Goal: Task Accomplishment & Management: Use online tool/utility

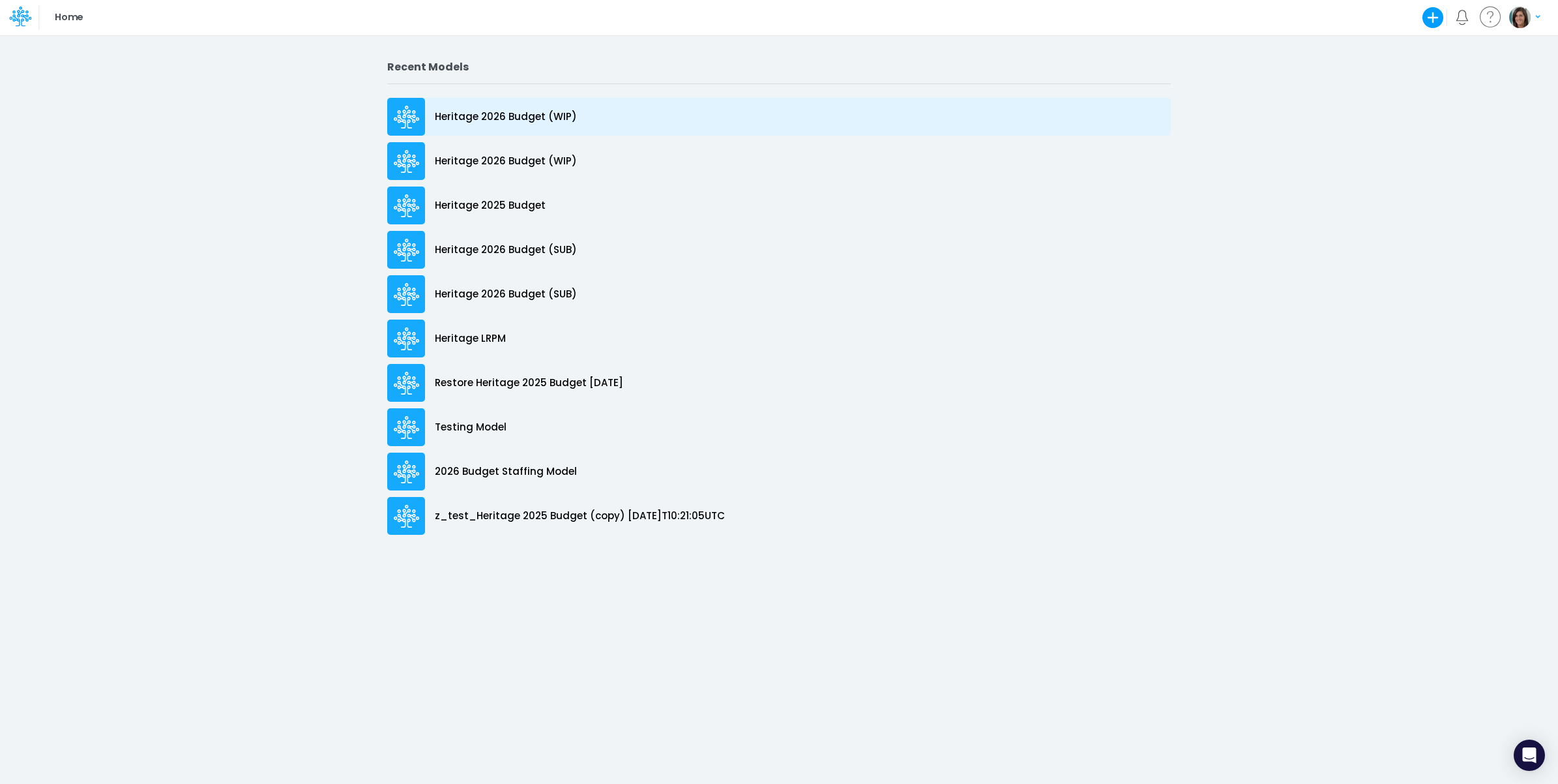
click at [520, 118] on p "Heritage 2026 Budget (WIP)" at bounding box center [506, 117] width 142 height 15
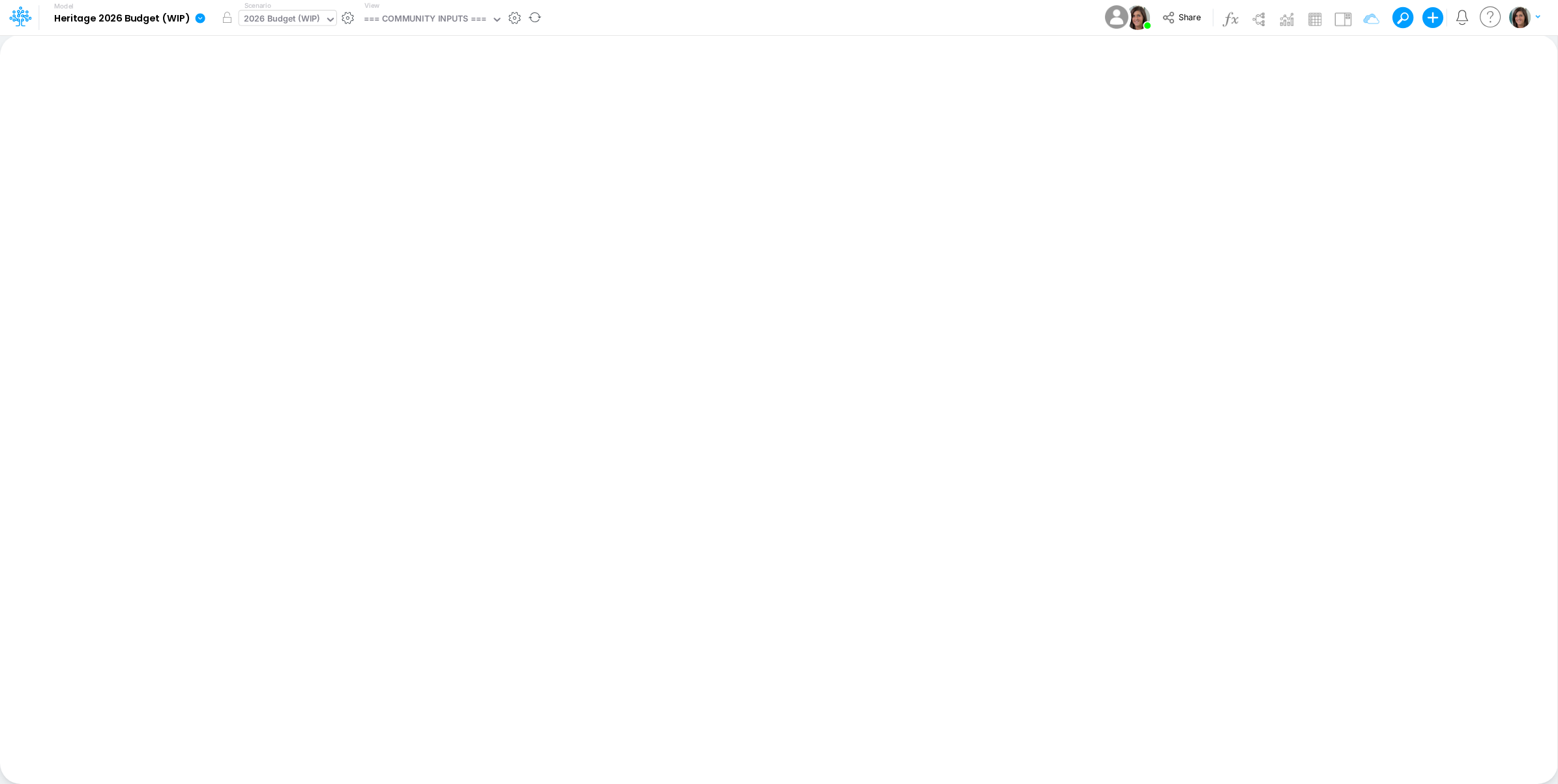
click at [305, 18] on div "2026 Budget (WIP)" at bounding box center [281, 20] width 77 height 15
click at [620, 18] on div "Model Heritage 2026 Budget (WIP) Edit model settings Duplicate Import QuickBook…" at bounding box center [779, 17] width 1403 height 35
click at [298, 13] on div "2026 Budget (WIP)" at bounding box center [281, 20] width 77 height 15
click at [639, 18] on div "Model Heritage 2026 Budget (WIP) Edit model settings Duplicate Import QuickBook…" at bounding box center [779, 17] width 1403 height 35
click at [300, 15] on div "2026 Budget (WIP)" at bounding box center [281, 20] width 77 height 15
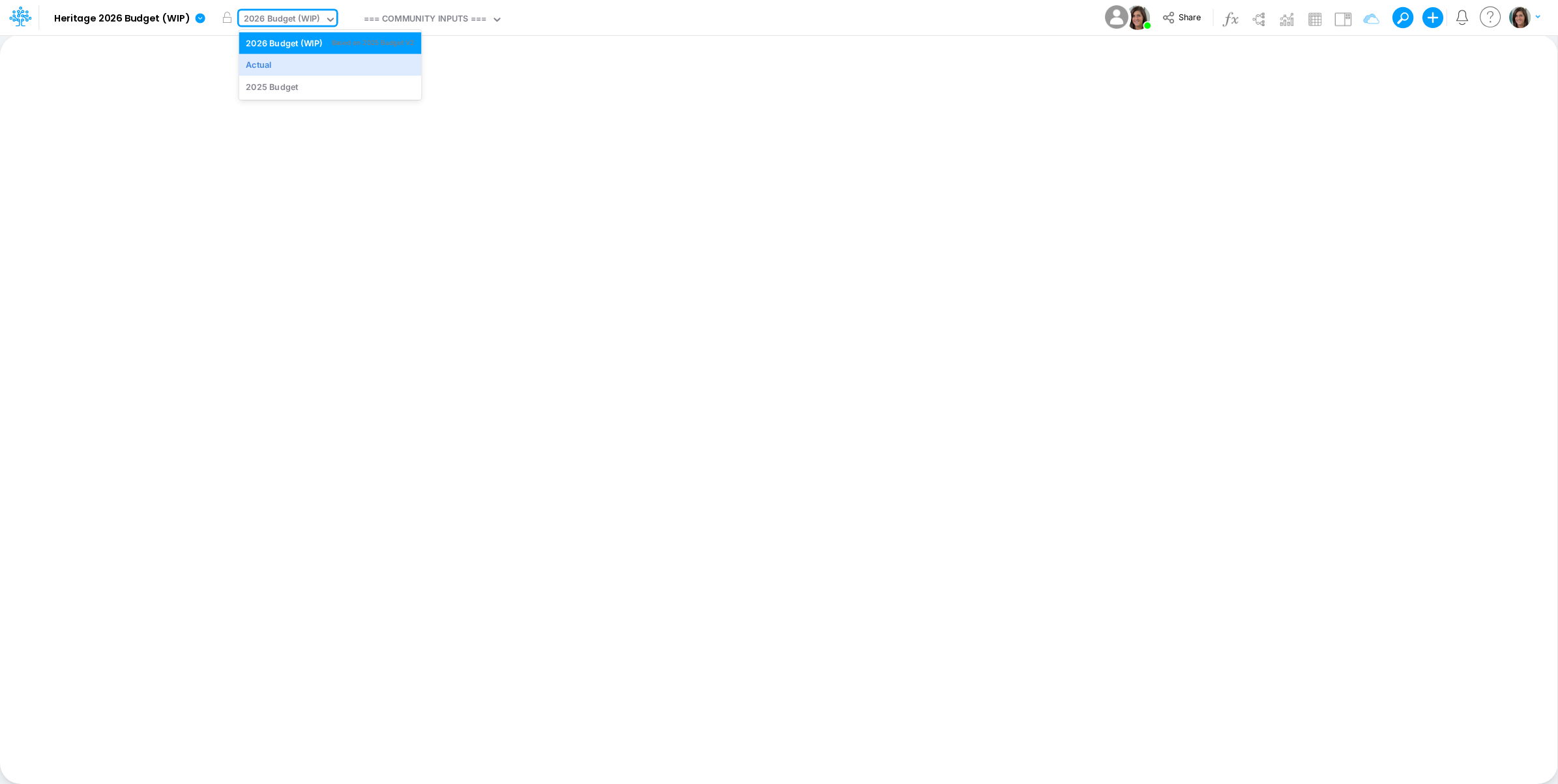
drag, startPoint x: 633, startPoint y: 27, endPoint x: 612, endPoint y: 24, distance: 21.2
click at [619, 27] on div "Model Heritage 2026 Budget (WIP) Edit model settings Duplicate Import QuickBook…" at bounding box center [779, 17] width 1403 height 35
click at [291, 21] on div "2026 Budget (WIP)" at bounding box center [281, 20] width 77 height 15
click at [610, 20] on div "Model Heritage 2026 Budget (WIP) Edit model settings Duplicate Import QuickBook…" at bounding box center [779, 17] width 1403 height 35
drag, startPoint x: 317, startPoint y: 20, endPoint x: 311, endPoint y: 24, distance: 7.2
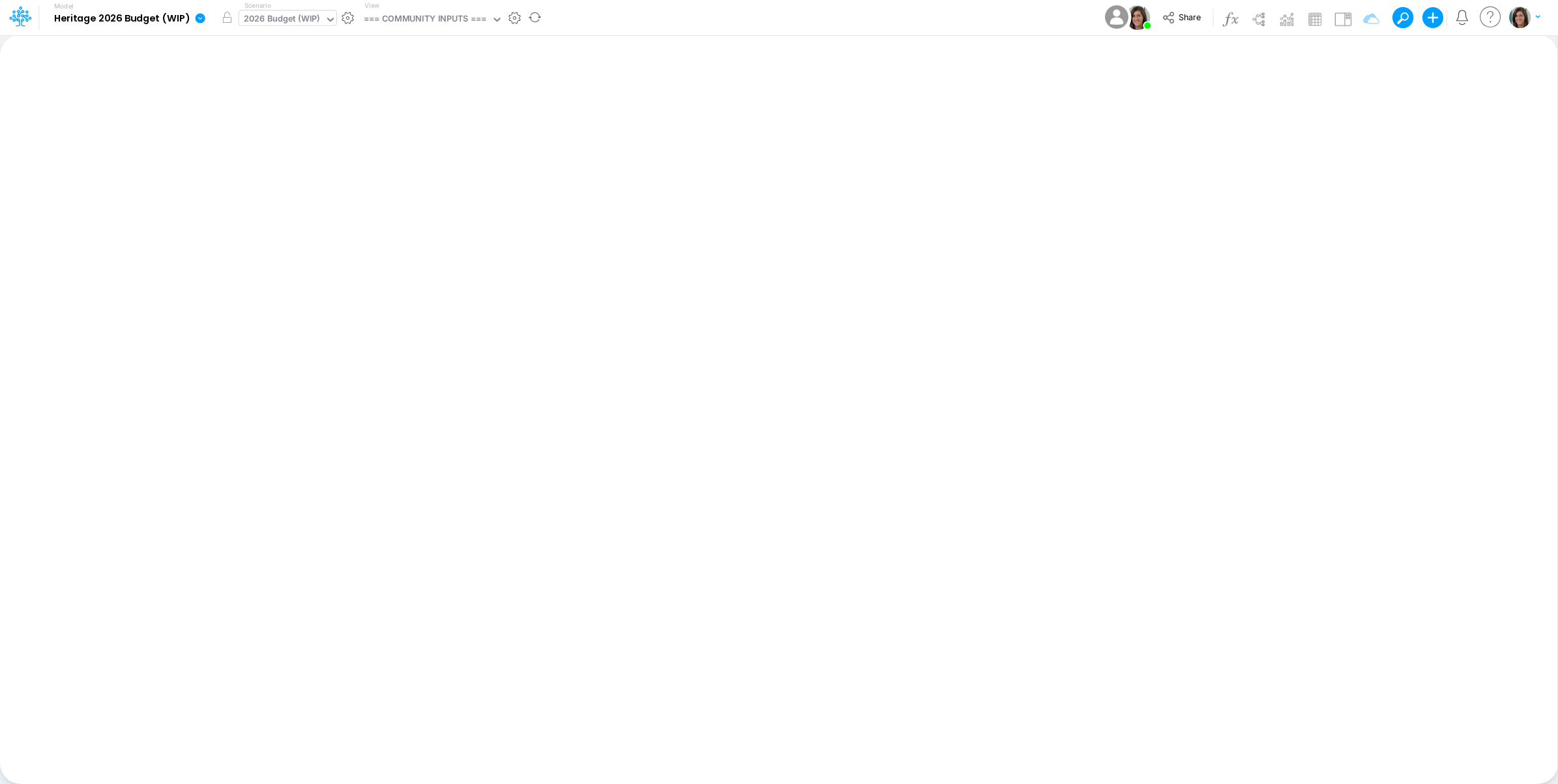
click at [316, 20] on div "2026 Budget (WIP)" at bounding box center [281, 20] width 77 height 15
drag, startPoint x: 682, startPoint y: 10, endPoint x: 615, endPoint y: 0, distance: 67.7
click at [680, 10] on div "Model Heritage 2026 Budget (WIP) Edit model settings Duplicate Import QuickBook…" at bounding box center [779, 17] width 1403 height 35
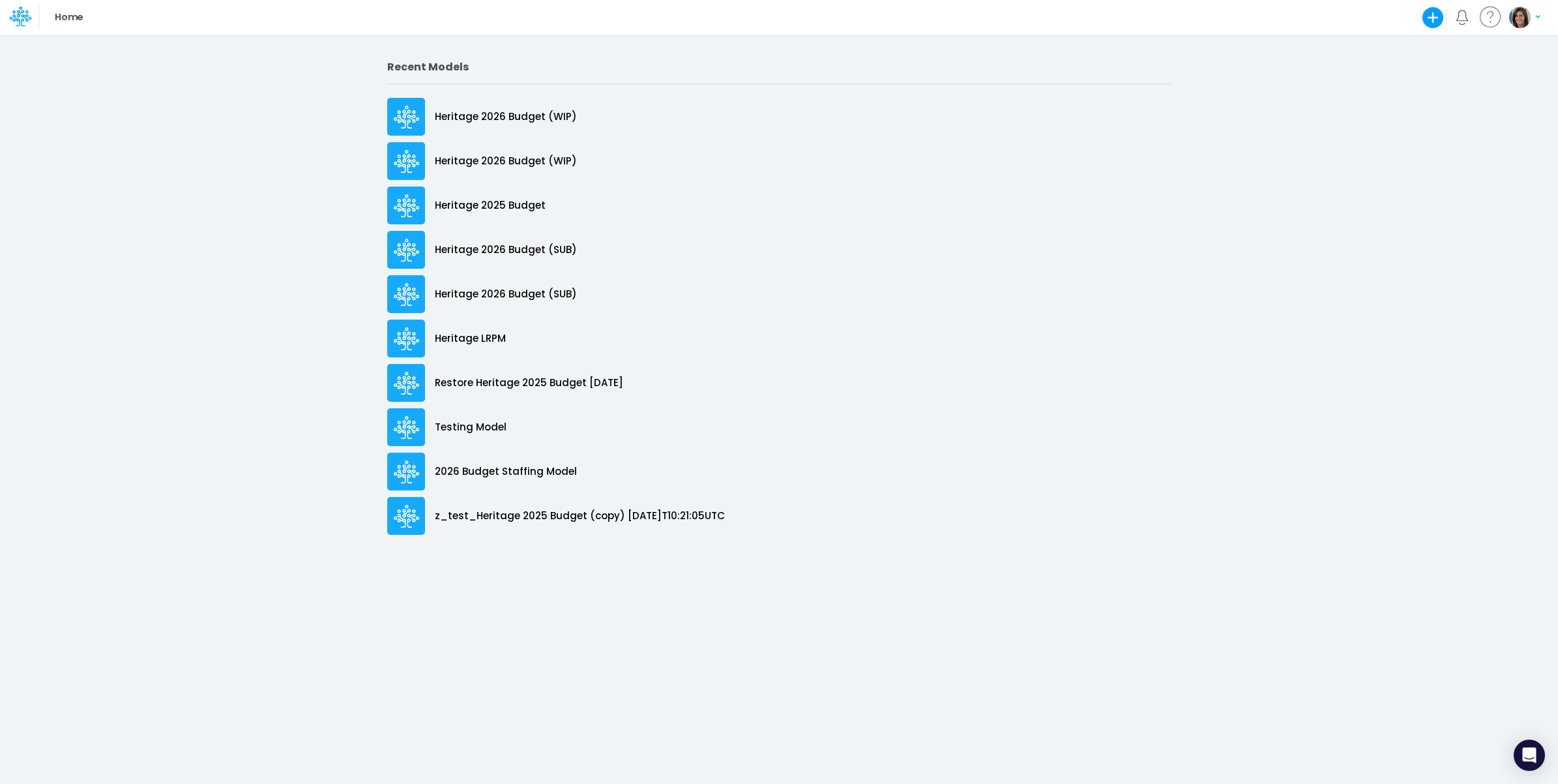
drag, startPoint x: 538, startPoint y: 15, endPoint x: 508, endPoint y: 1, distance: 33.1
click at [538, 17] on div "Home Create new model Blank Model Use a template My profile settings My billing…" at bounding box center [779, 17] width 1403 height 35
click at [673, 18] on div "Home Create new model Blank Model Use a template My profile settings My billing…" at bounding box center [779, 17] width 1403 height 35
